Goal: Check status: Check status

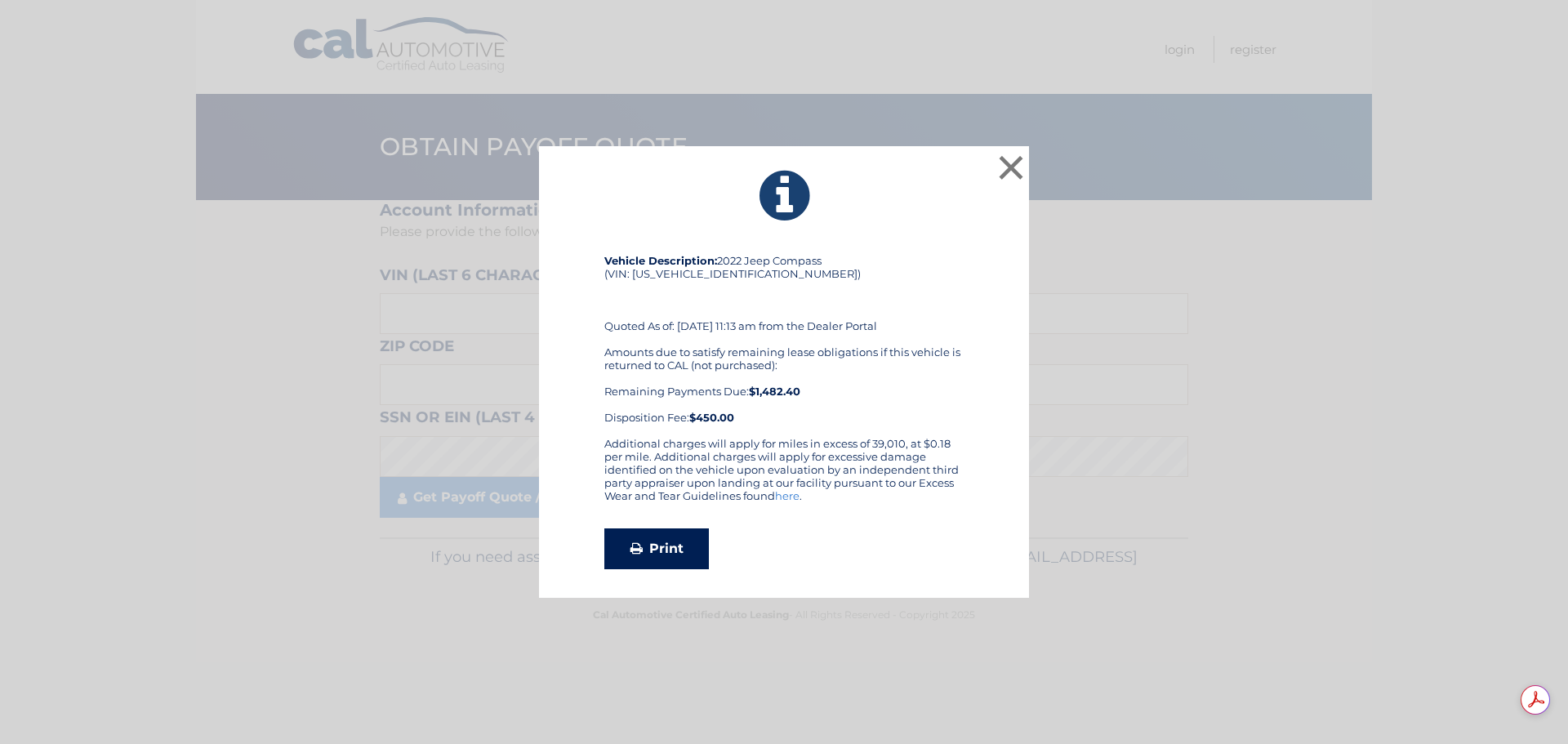
click at [673, 548] on link "Print" at bounding box center [657, 549] width 104 height 41
click at [1012, 162] on button "×" at bounding box center [1011, 167] width 33 height 33
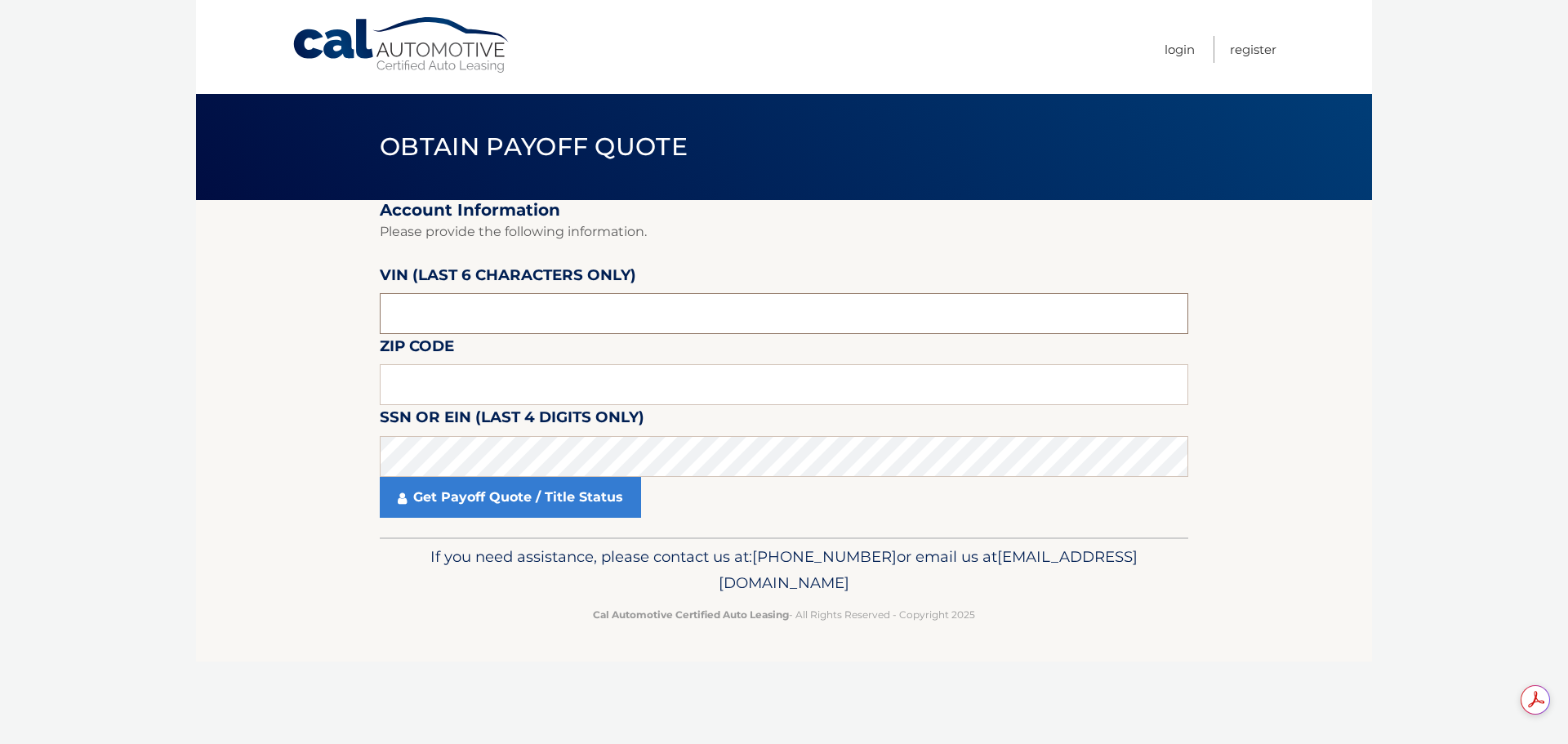
click at [502, 323] on input "text" at bounding box center [784, 314] width 809 height 41
type input "148847"
type input "15116"
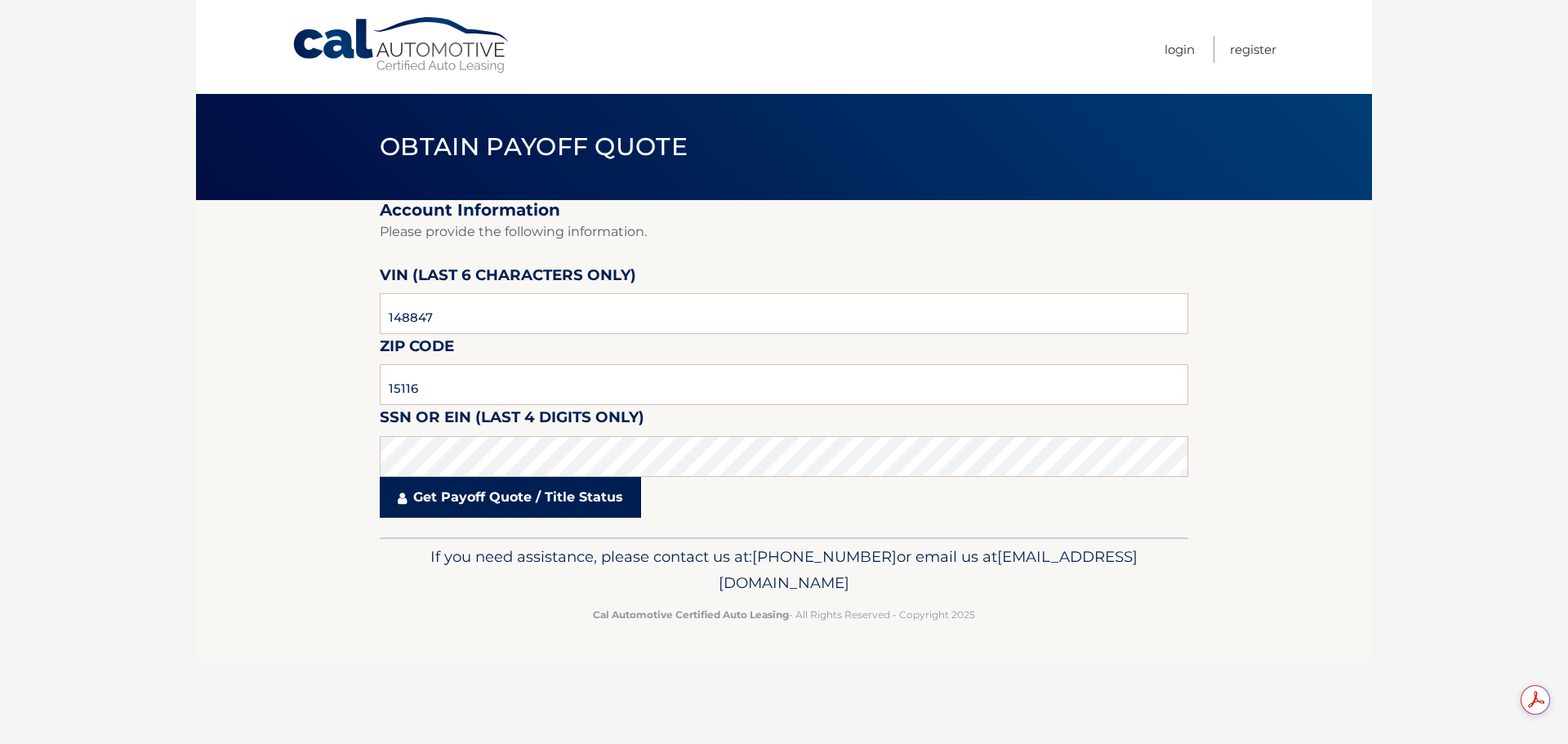
click at [515, 497] on link "Get Payoff Quote / Title Status" at bounding box center [511, 497] width 262 height 41
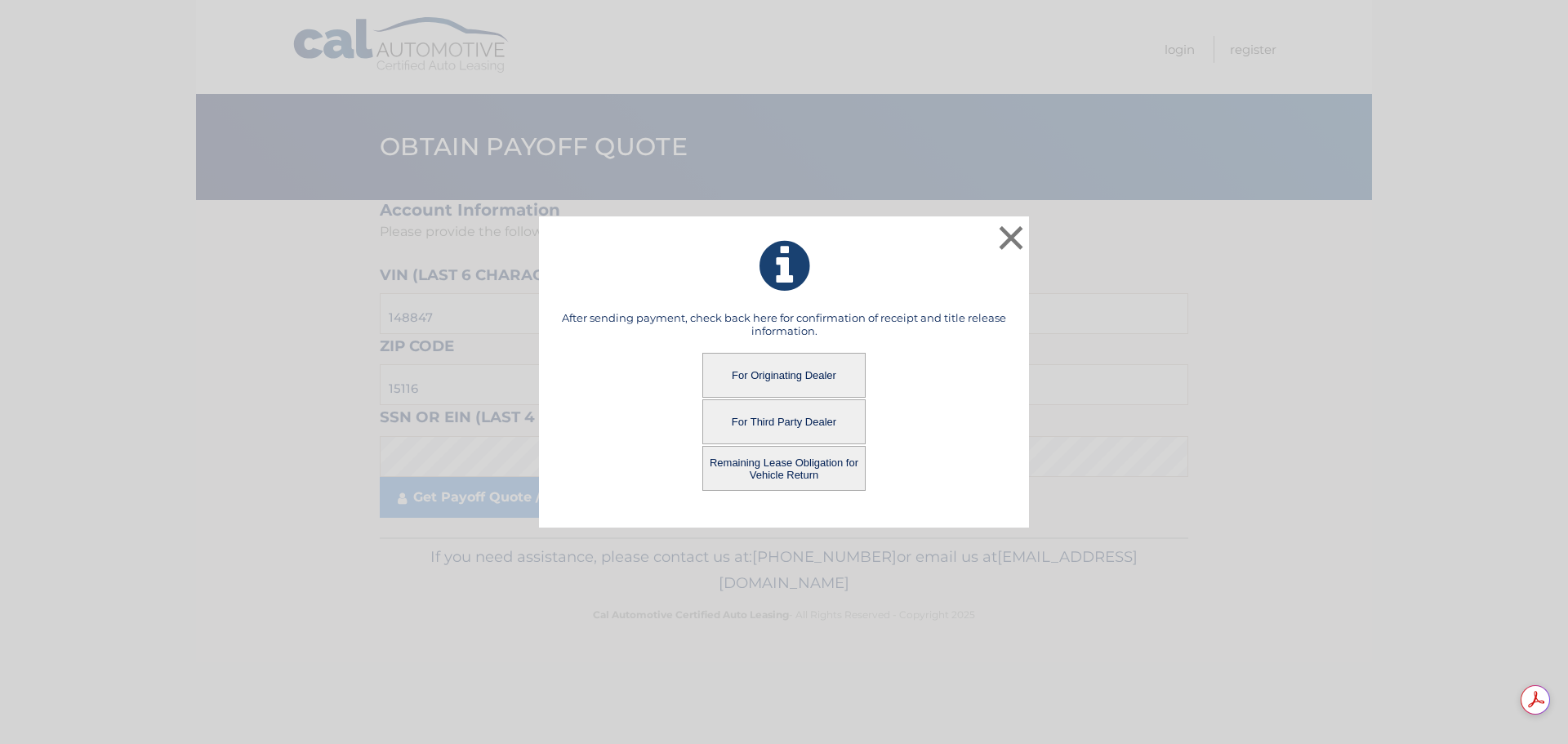
click at [782, 467] on button "Remaining Lease Obligation for Vehicle Return" at bounding box center [784, 468] width 164 height 45
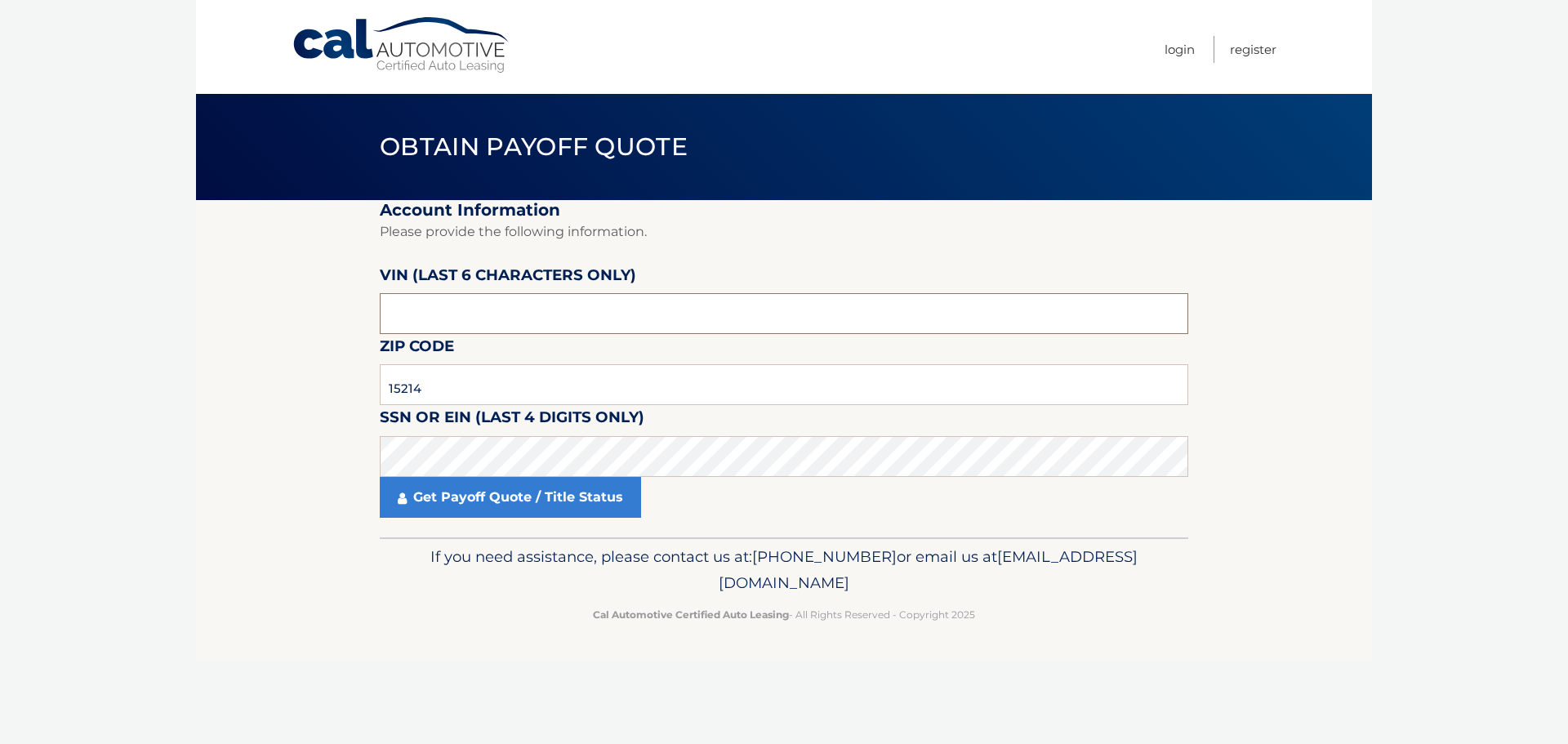
click at [508, 309] on input "text" at bounding box center [784, 314] width 809 height 41
drag, startPoint x: 433, startPoint y: 312, endPoint x: 111, endPoint y: 280, distance: 323.6
click at [111, 280] on body "Cal Automotive Menu Login Register Obtain Payoff Quote" at bounding box center [784, 372] width 1568 height 744
click at [95, 429] on body "Cal Automotive Menu Login Register Obtain Payoff Quote" at bounding box center [784, 372] width 1568 height 744
drag, startPoint x: 479, startPoint y: 388, endPoint x: 83, endPoint y: 368, distance: 396.5
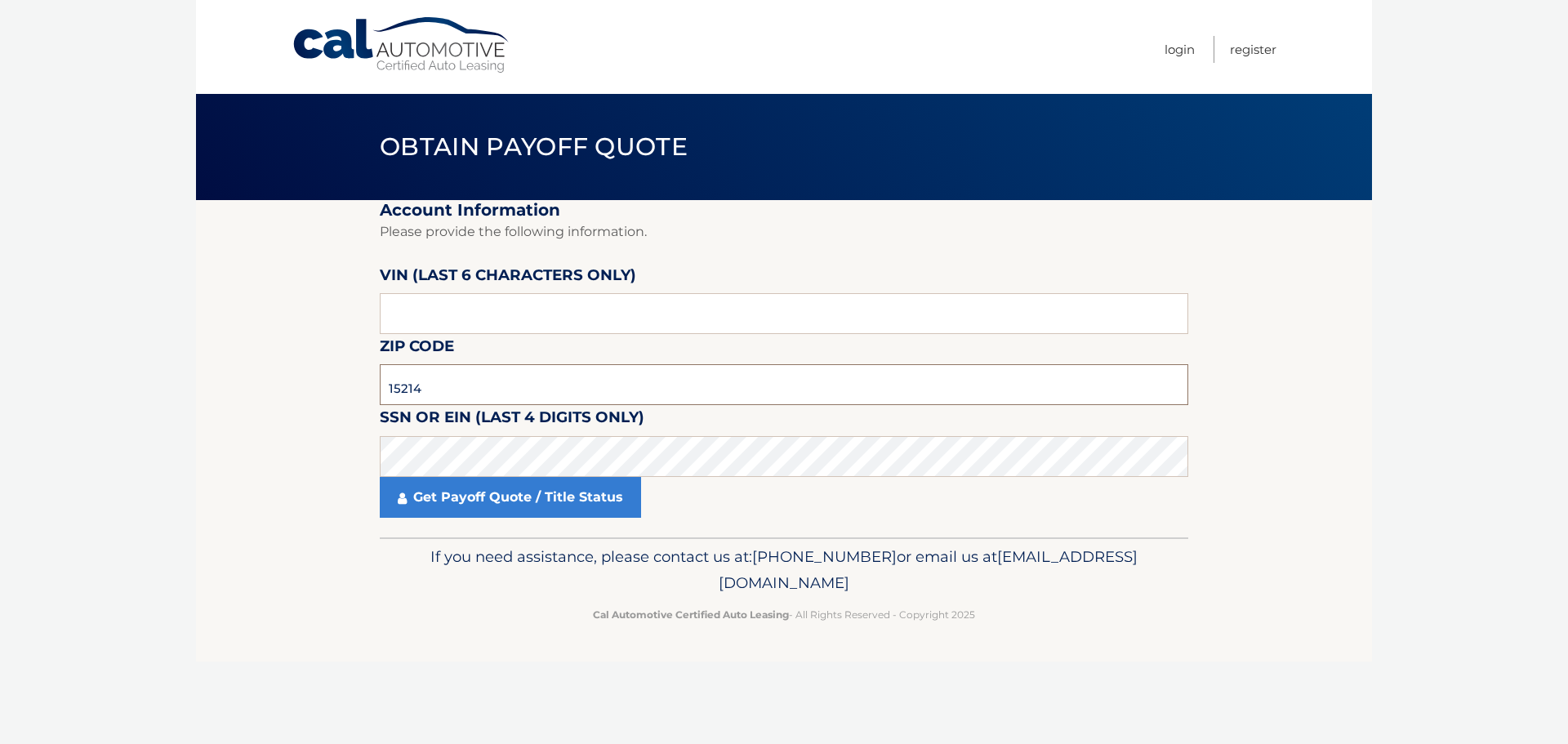
click at [83, 368] on body "Cal Automotive Menu Login Register Obtain Payoff Quote" at bounding box center [784, 372] width 1568 height 744
type input "15116"
click at [514, 317] on input "text" at bounding box center [784, 314] width 809 height 41
type input "148847"
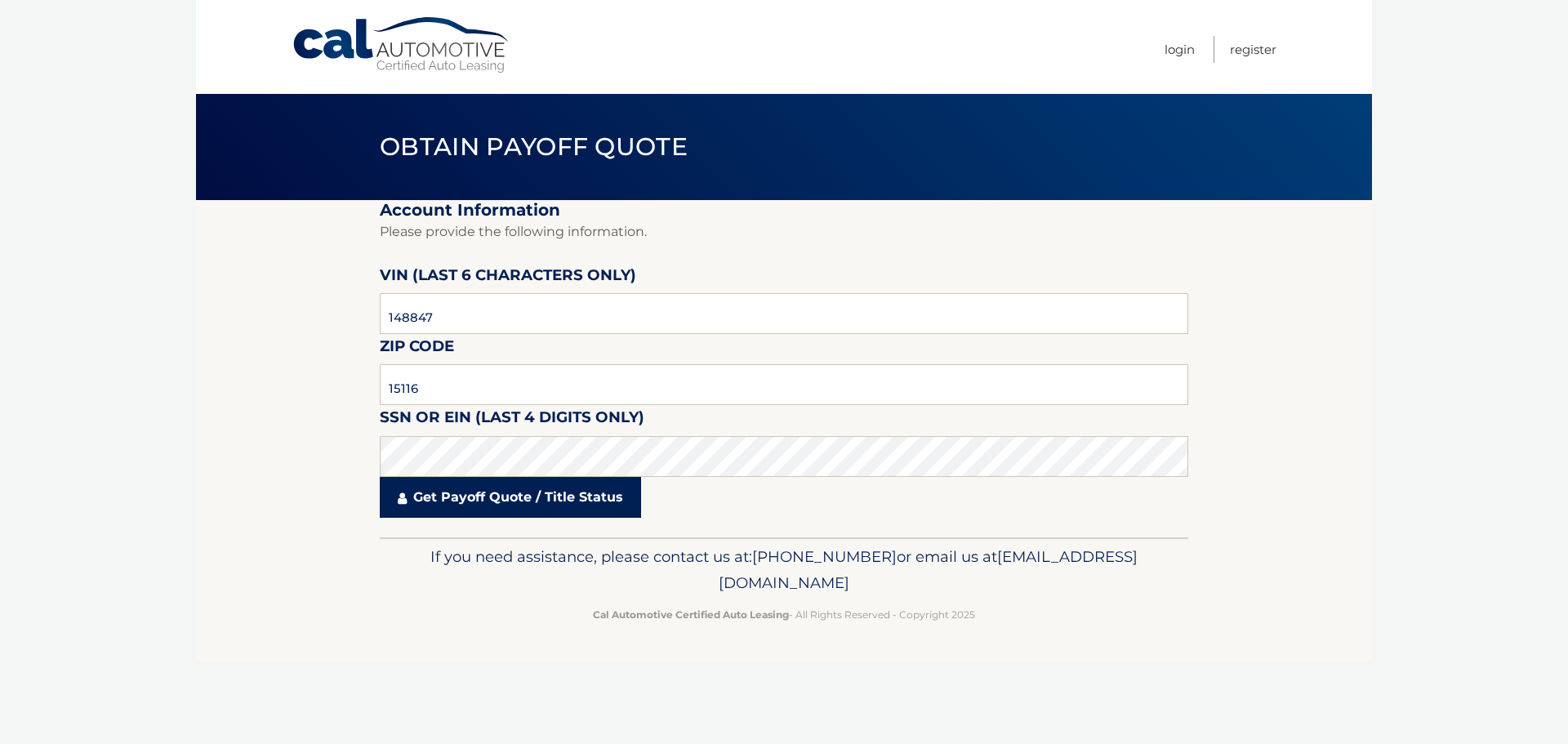
click at [503, 496] on link "Get Payoff Quote / Title Status" at bounding box center [511, 497] width 262 height 41
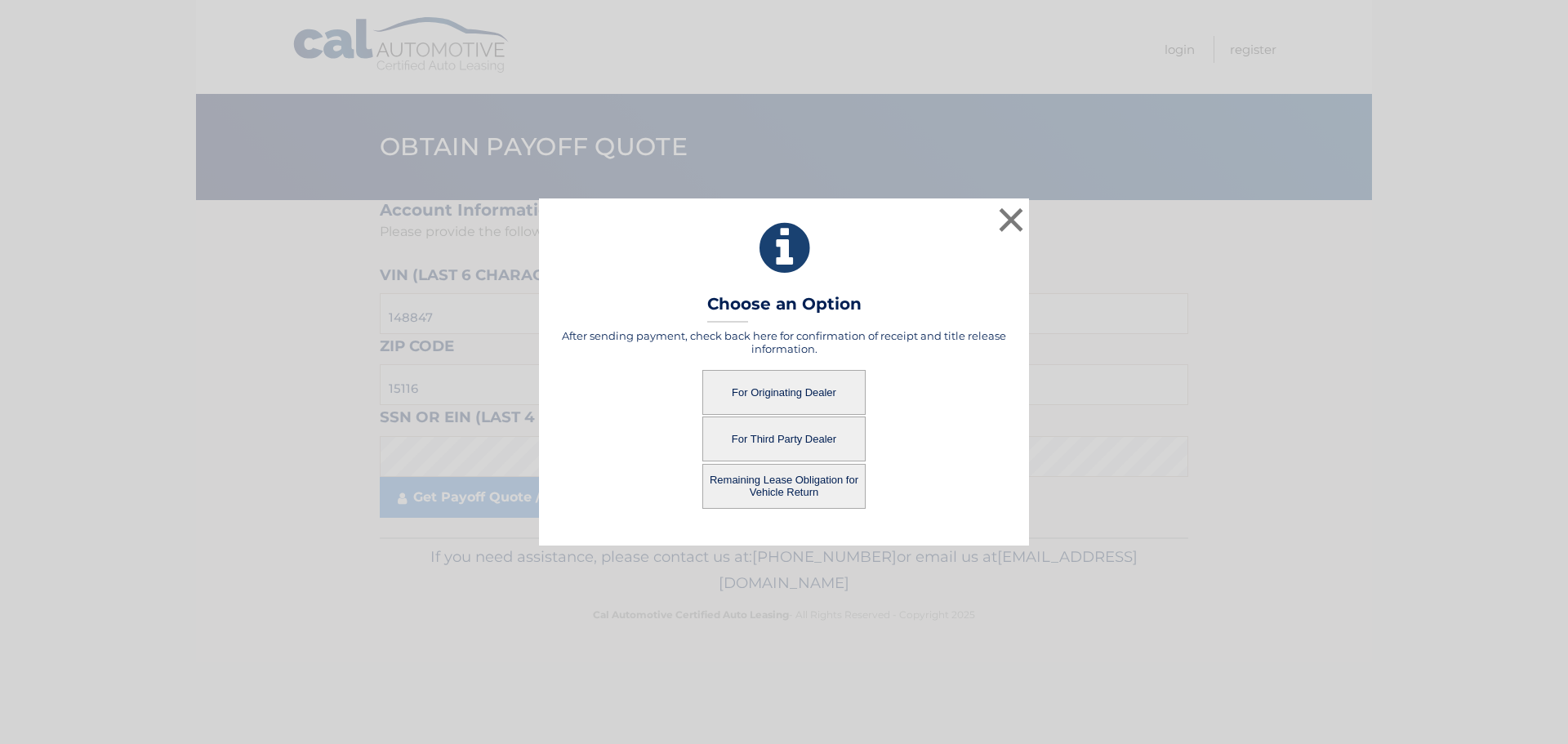
click at [791, 390] on button "For Originating Dealer" at bounding box center [784, 392] width 164 height 45
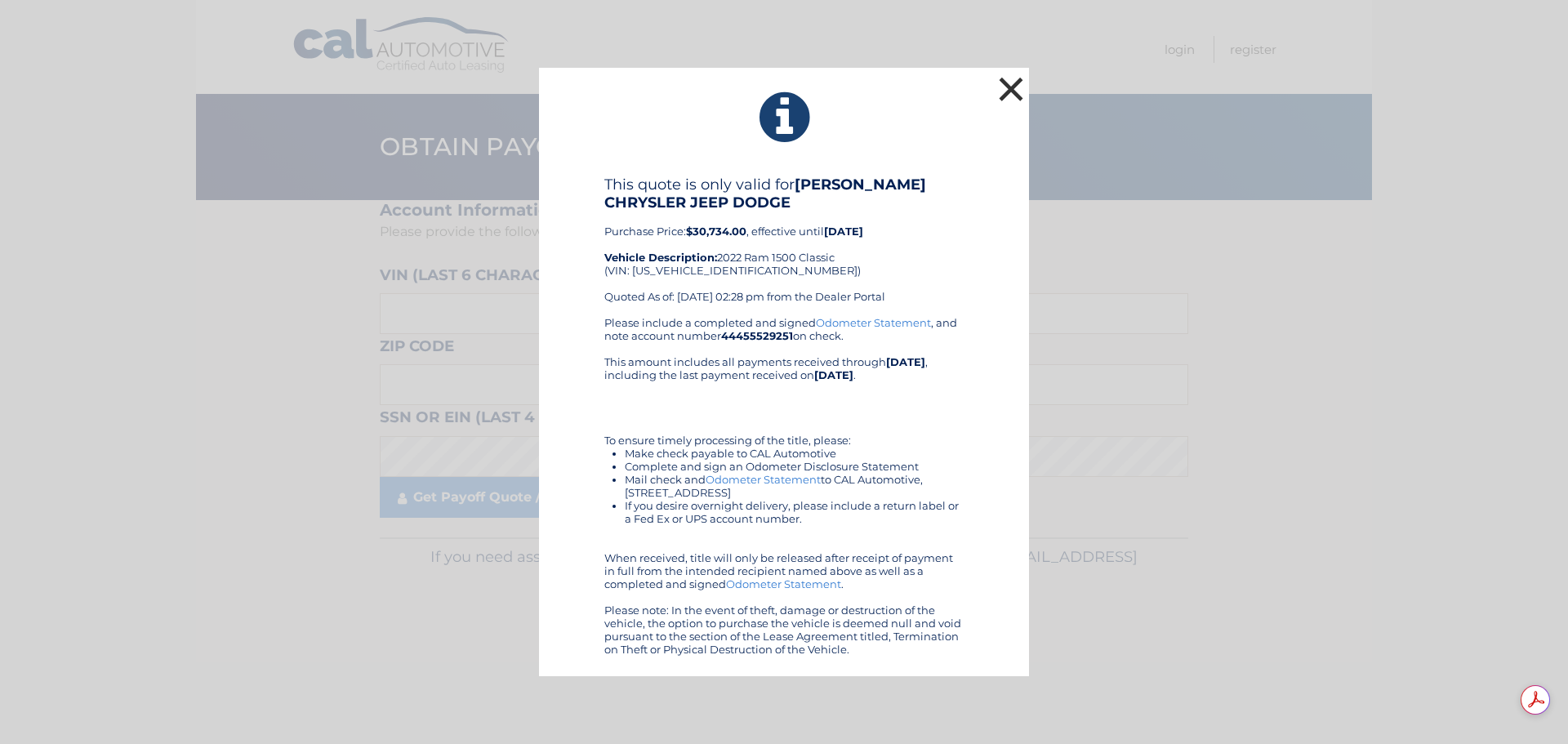
click at [1017, 91] on button "×" at bounding box center [1011, 88] width 33 height 33
